Goal: Navigation & Orientation: Find specific page/section

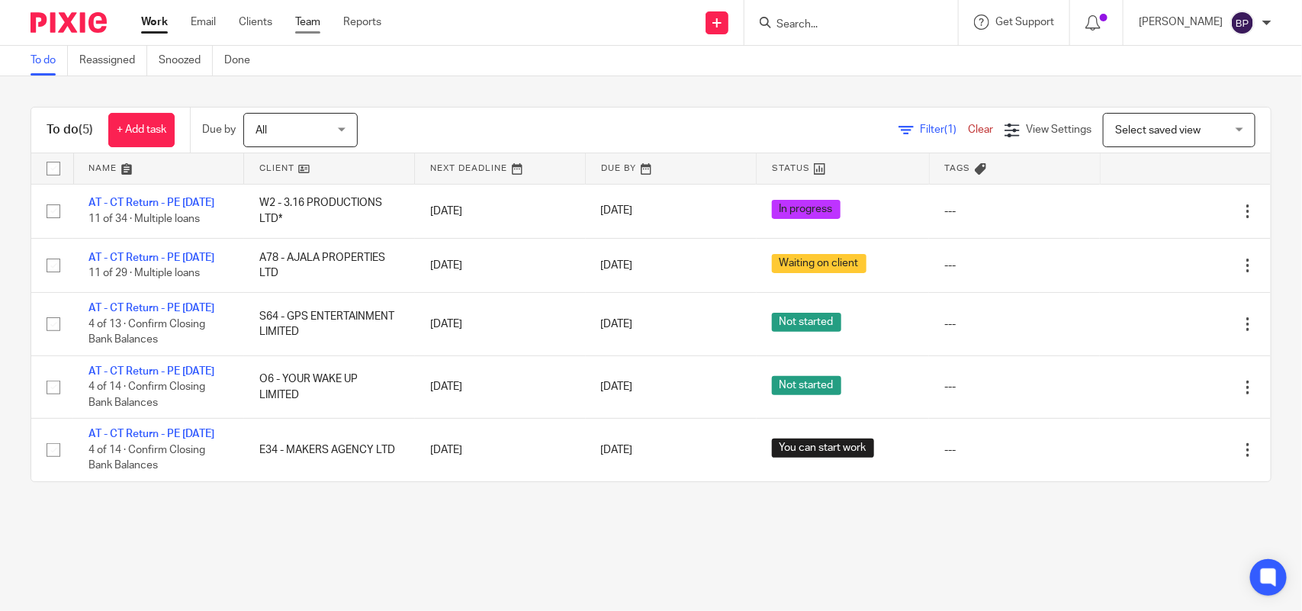
click at [310, 21] on link "Team" at bounding box center [307, 21] width 25 height 15
click at [246, 21] on link "Clients" at bounding box center [256, 21] width 34 height 15
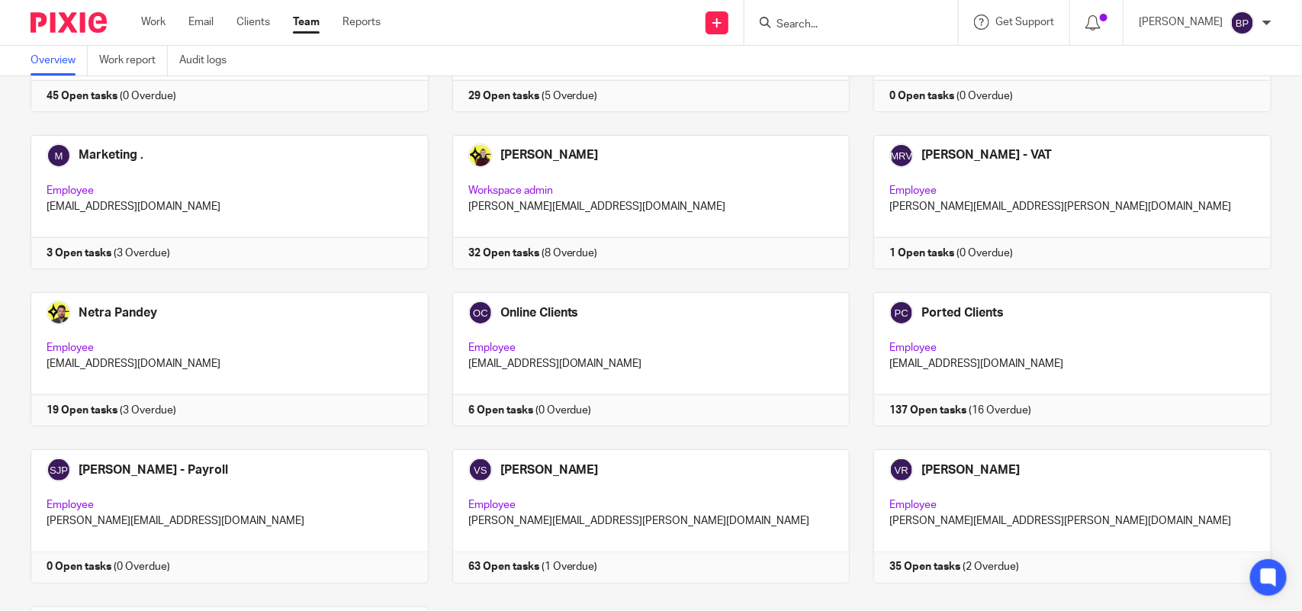
scroll to position [1003, 0]
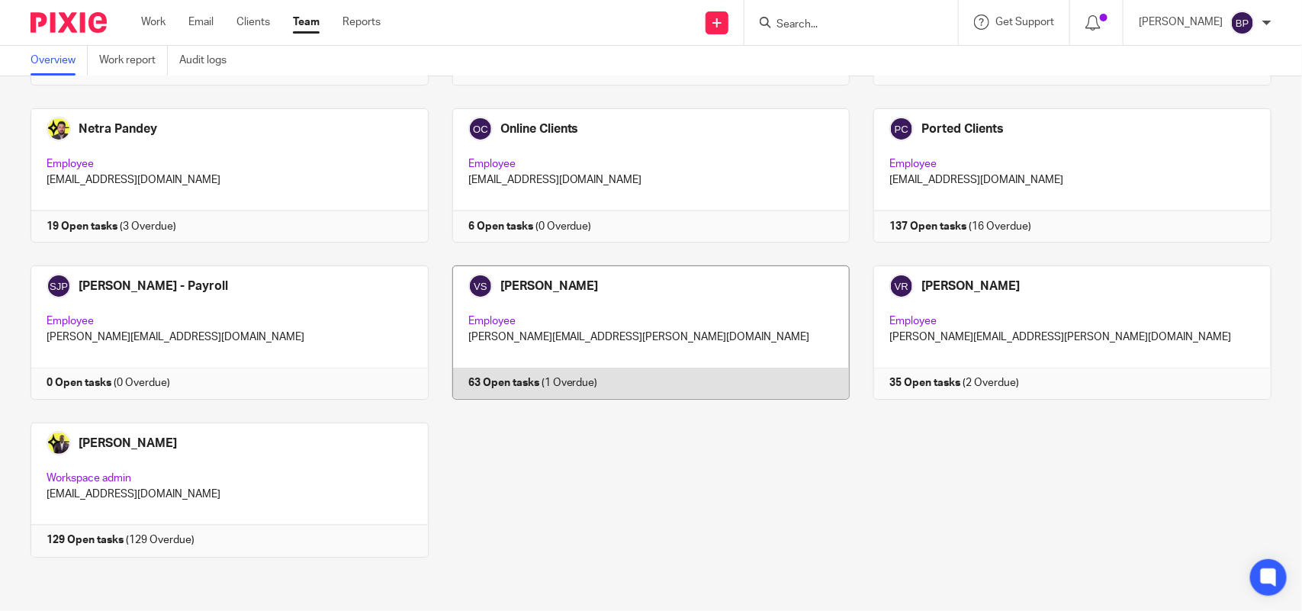
click at [616, 319] on link at bounding box center [640, 332] width 422 height 134
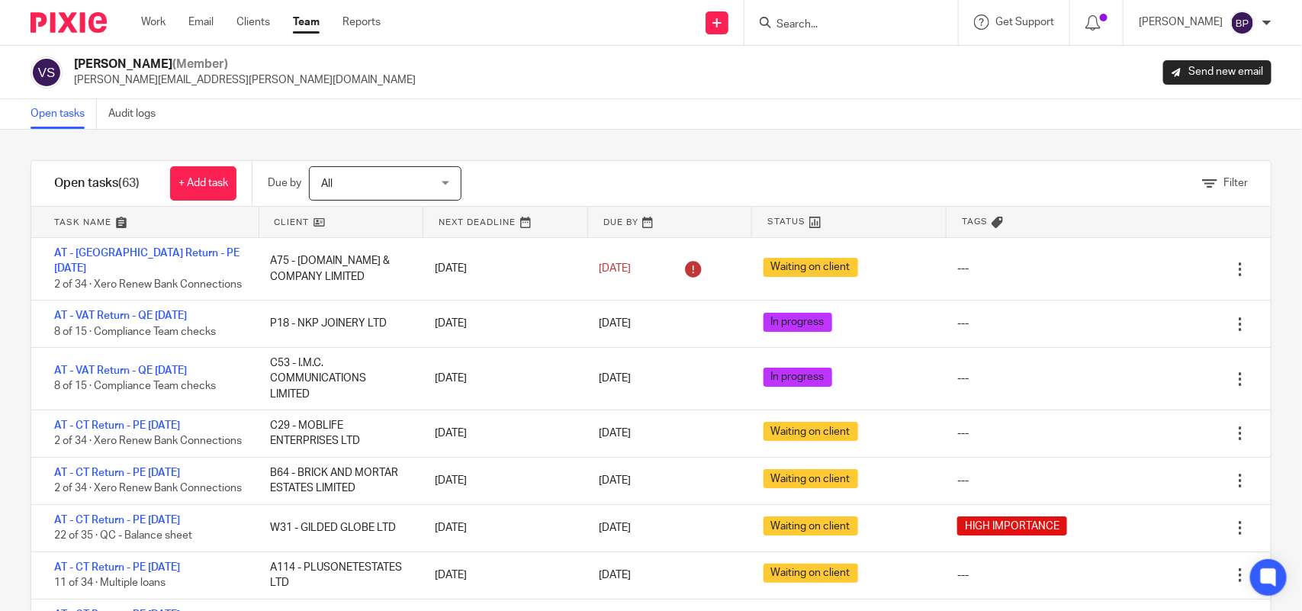
click at [320, 27] on link "Team" at bounding box center [306, 21] width 27 height 15
click at [300, 27] on link "Team" at bounding box center [306, 21] width 27 height 15
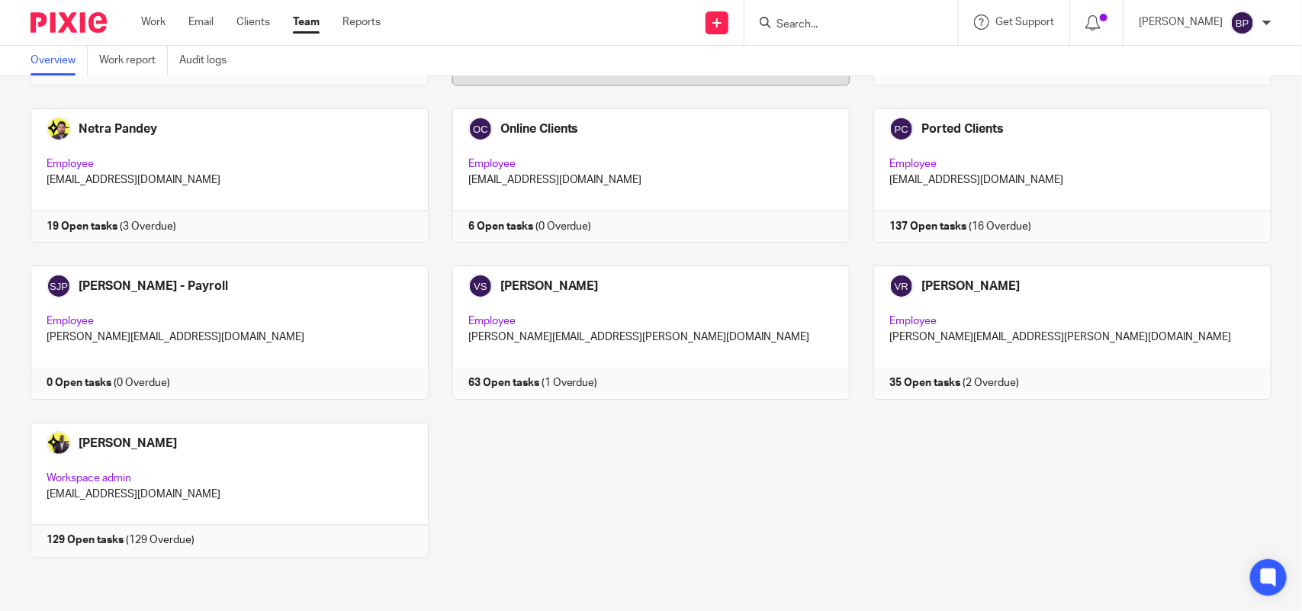
scroll to position [1003, 0]
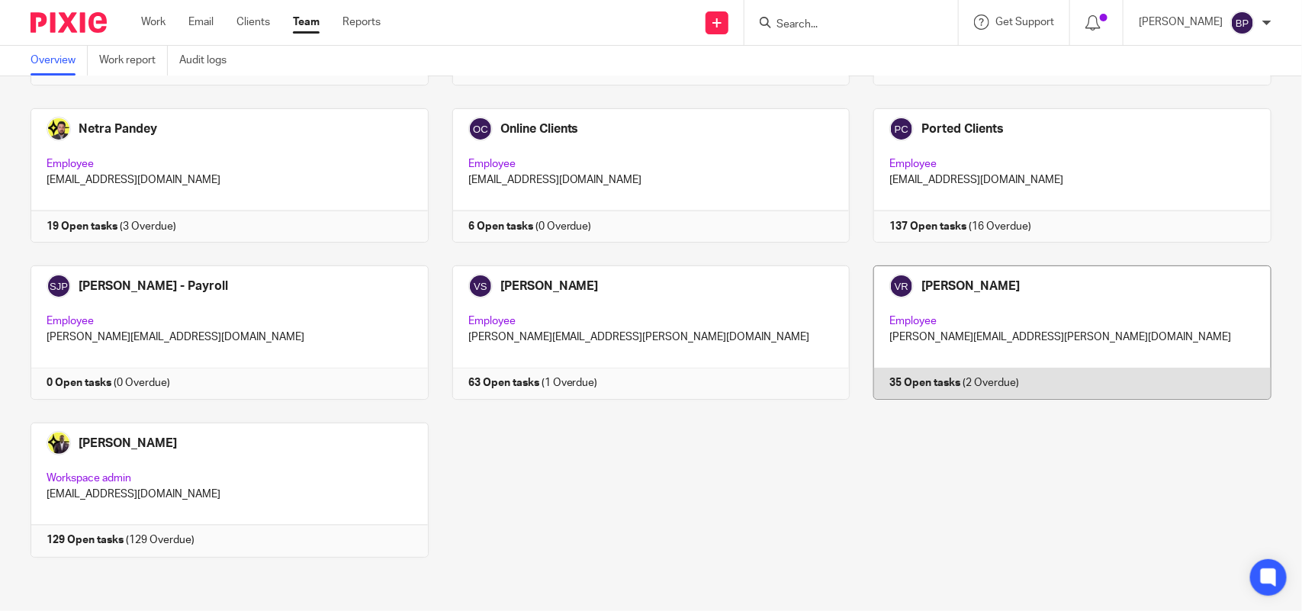
click at [902, 328] on link at bounding box center [1060, 332] width 422 height 134
